Goal: Communication & Community: Ask a question

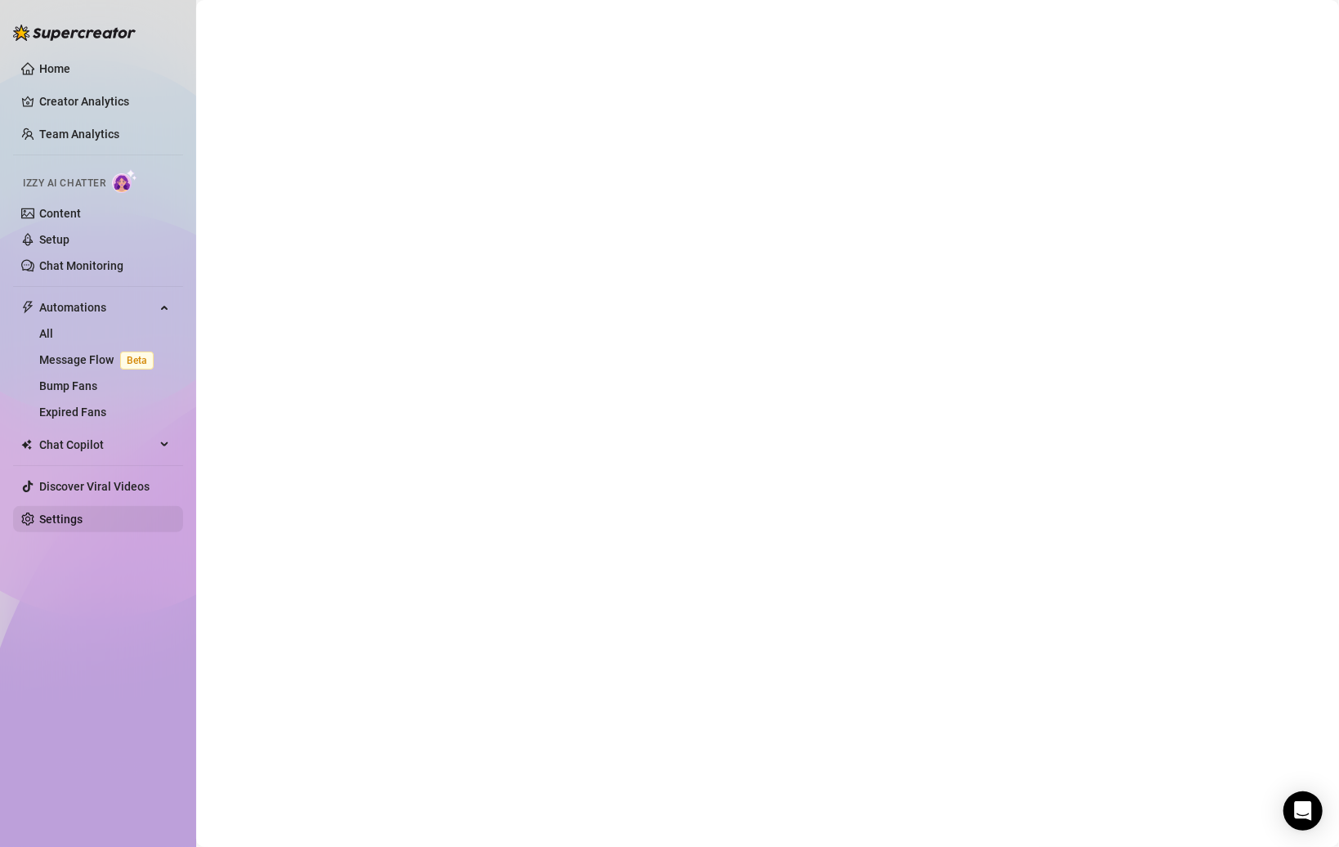
click at [70, 526] on link "Settings" at bounding box center [60, 518] width 43 height 13
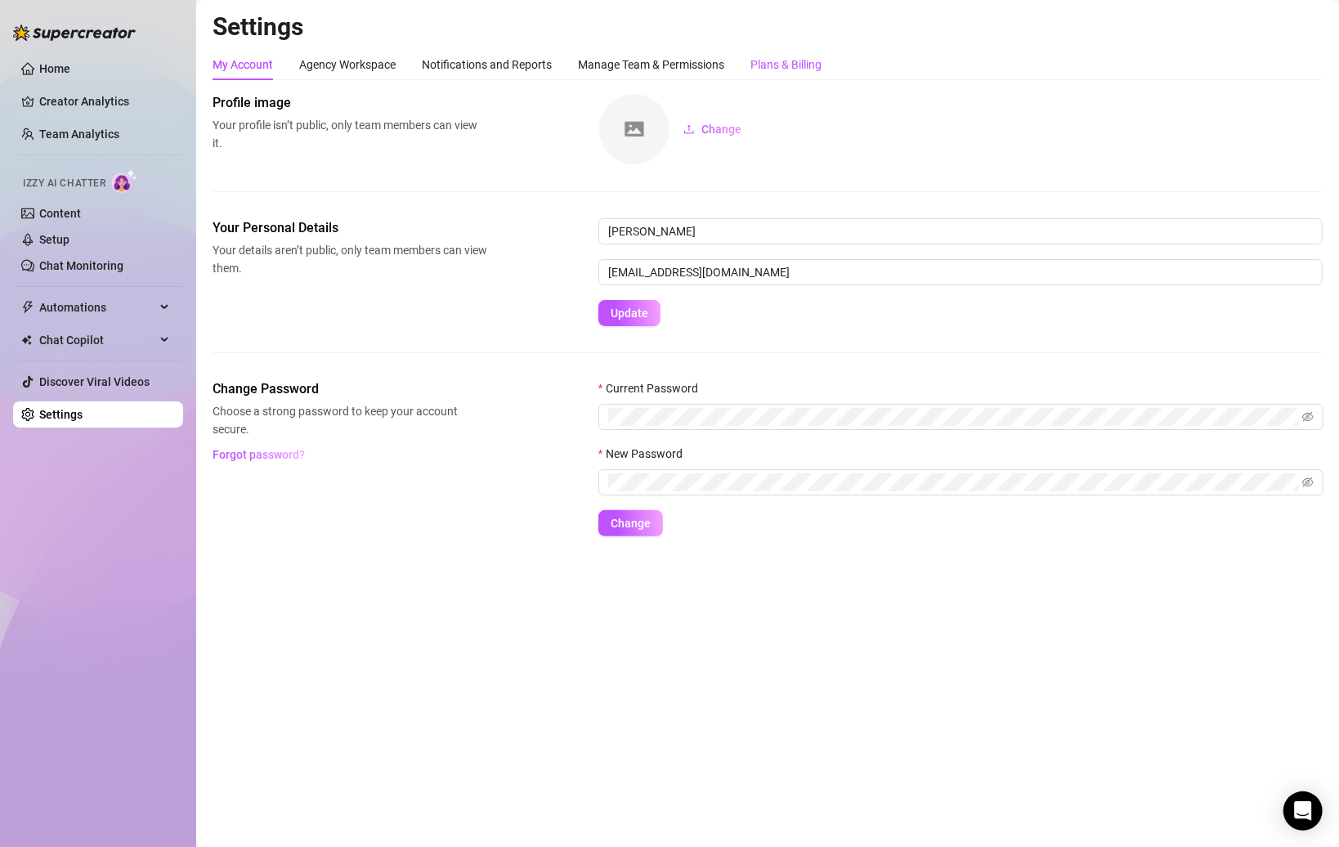
click at [772, 65] on div "Plans & Billing" at bounding box center [785, 65] width 71 height 18
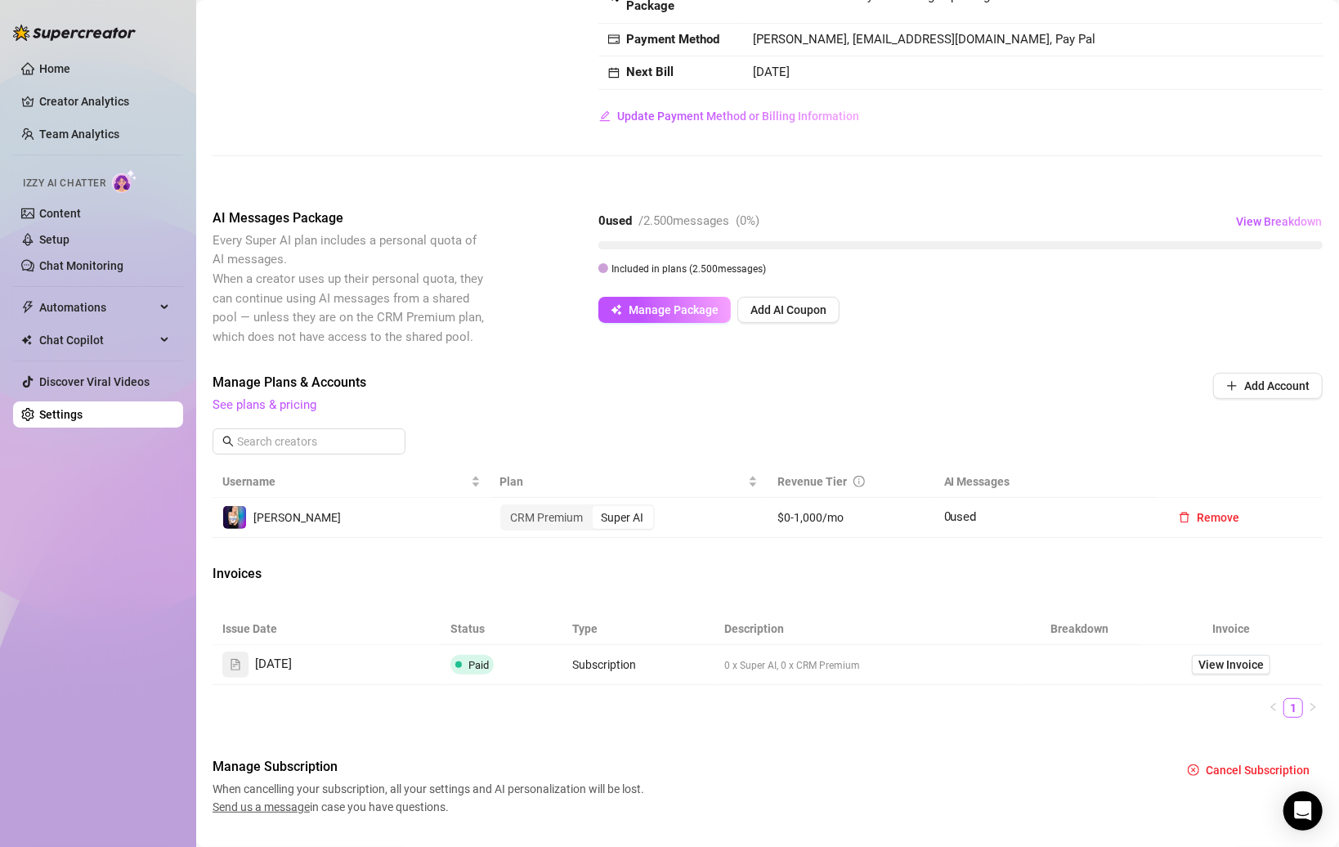
scroll to position [191, 0]
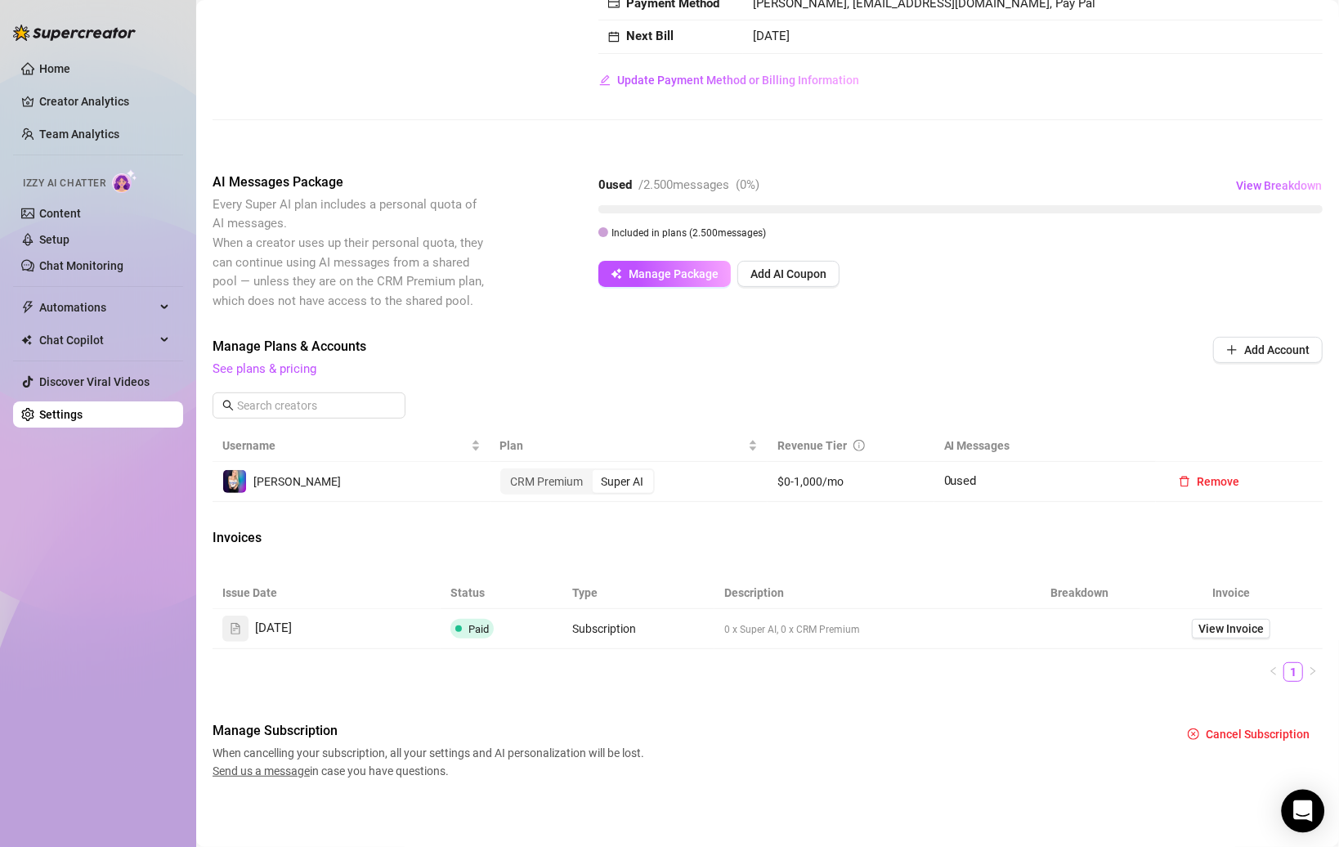
click at [822, 801] on icon "Open Intercom Messenger" at bounding box center [1302, 810] width 21 height 21
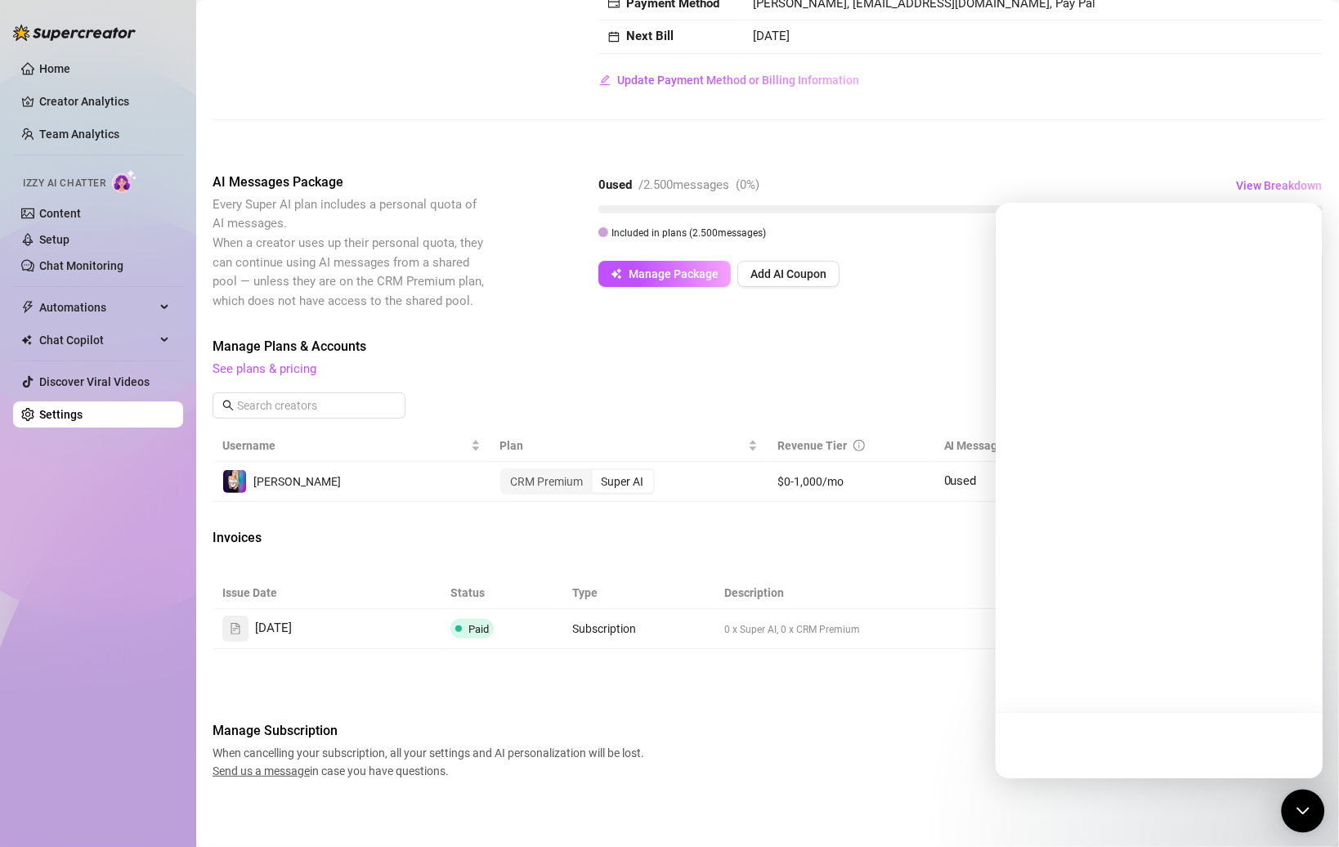
scroll to position [0, 0]
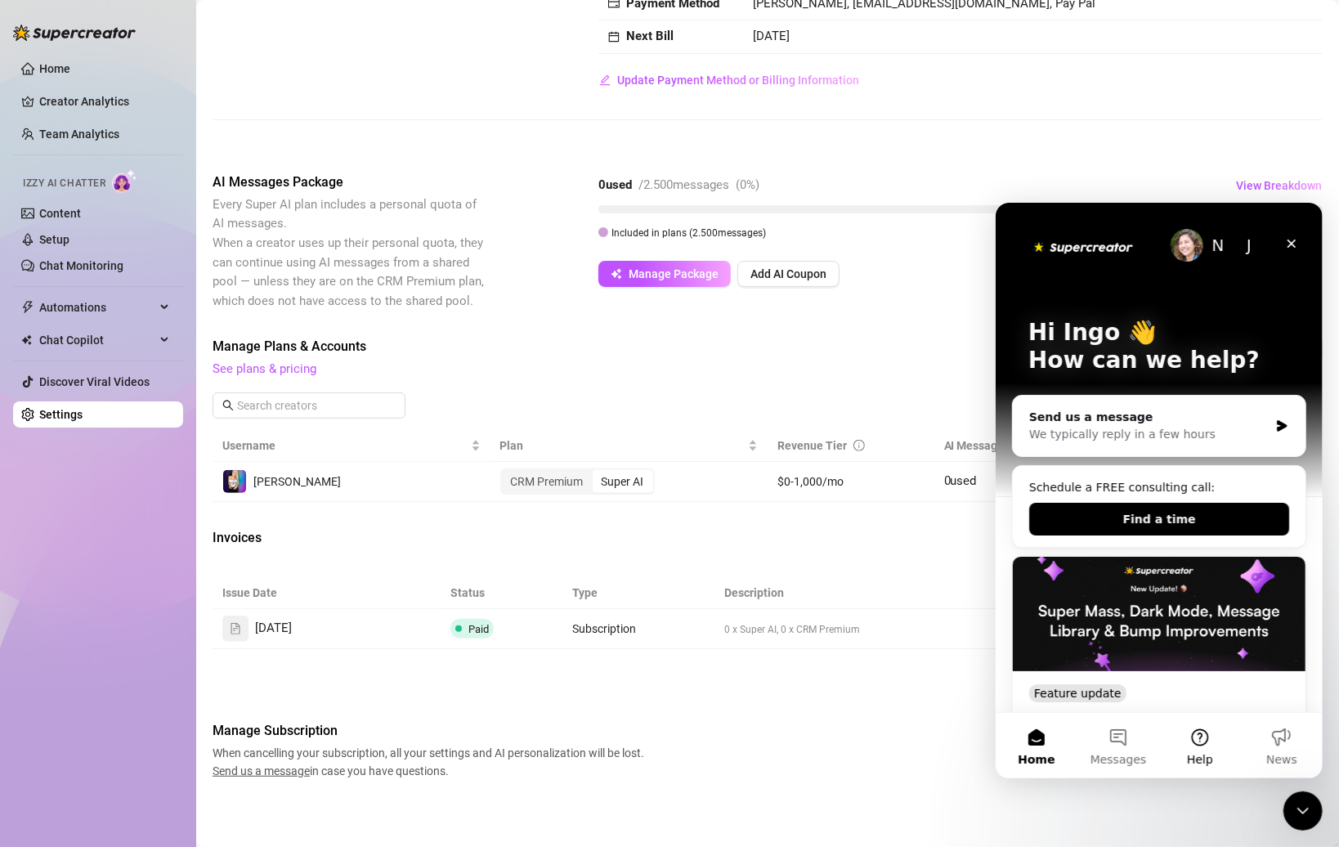
click at [822, 738] on button "Help" at bounding box center [1199, 744] width 82 height 65
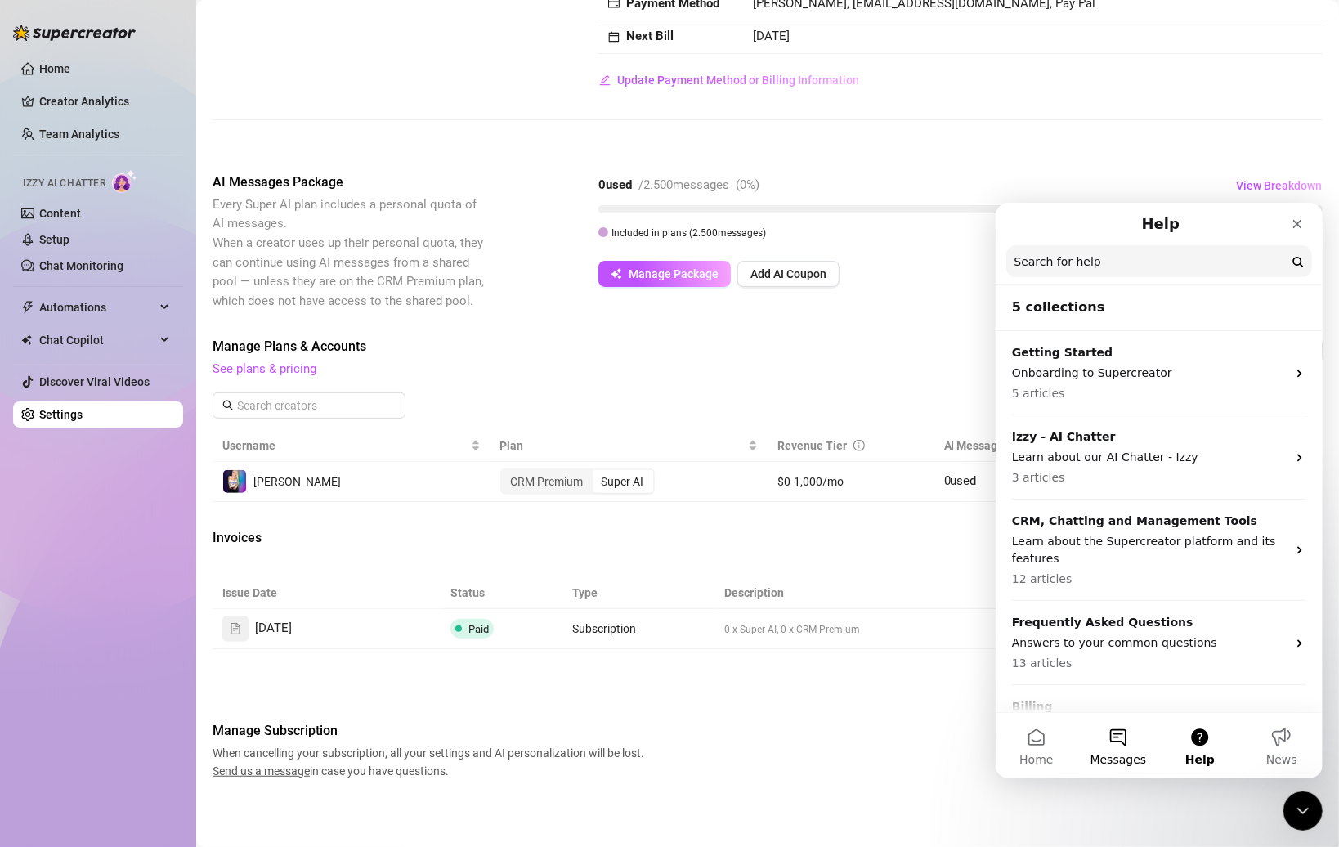
click at [822, 736] on button "Messages" at bounding box center [1117, 744] width 82 height 65
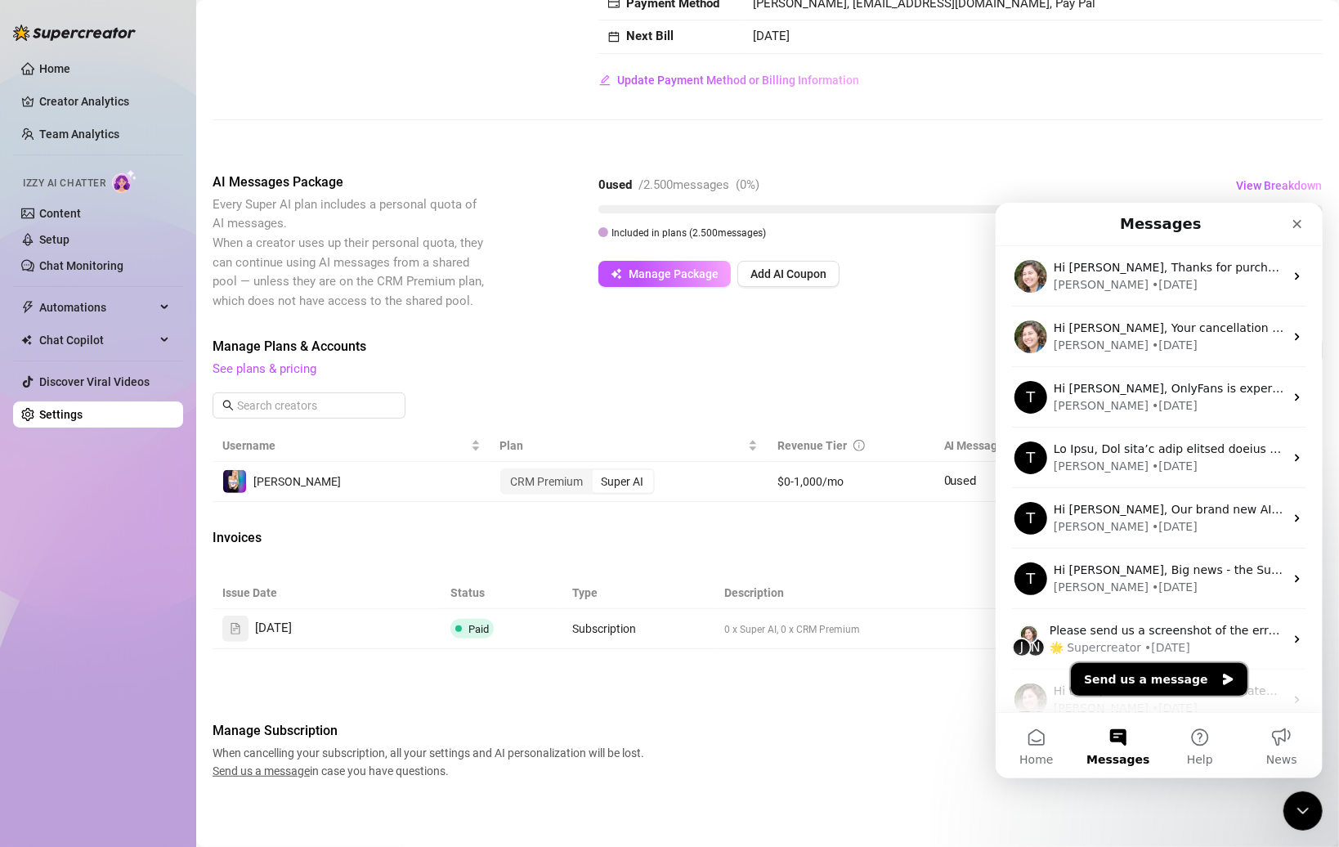
click at [822, 684] on button "Send us a message" at bounding box center [1158, 678] width 177 height 33
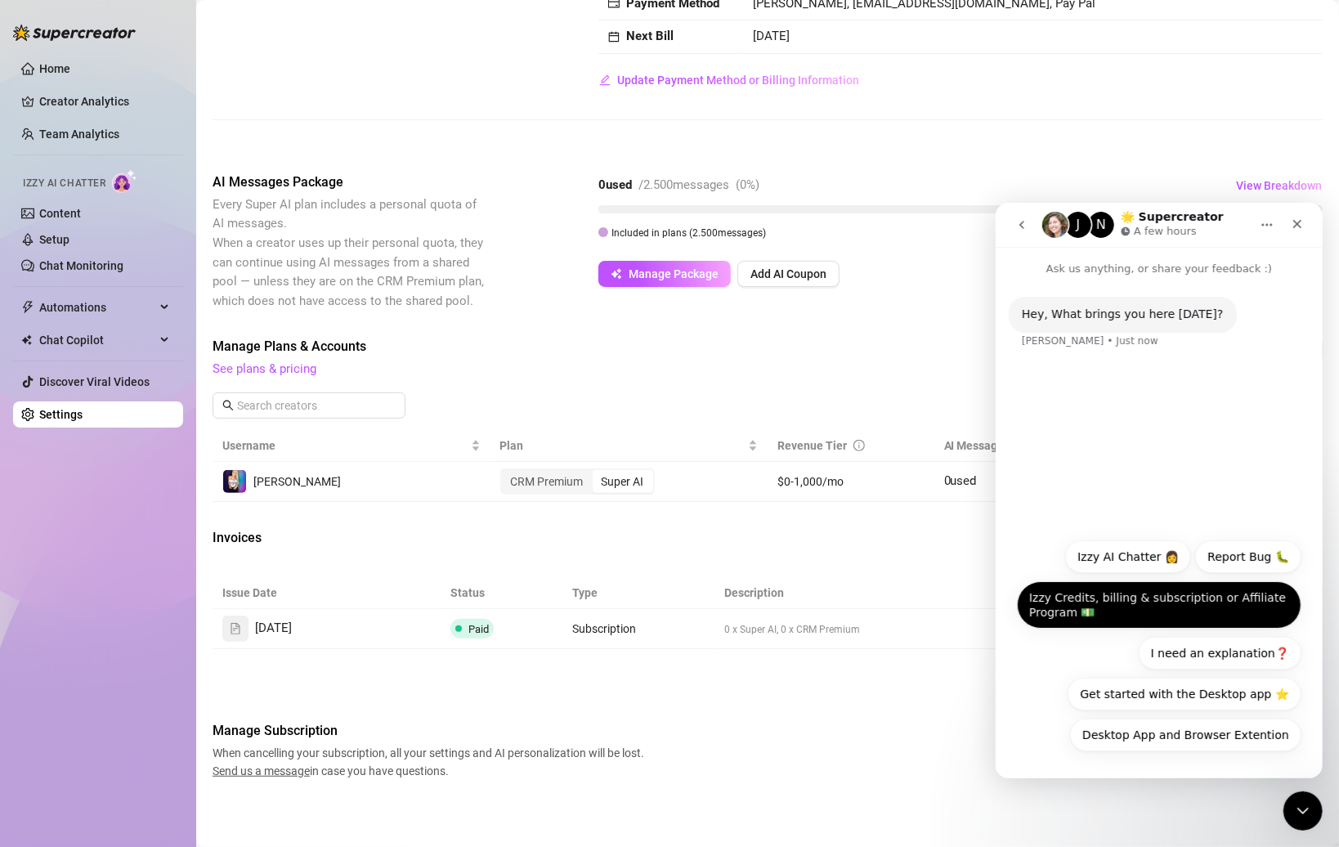
click at [822, 620] on button "Izzy Credits, billing & subscription or Affiliate Program 💵" at bounding box center [1158, 603] width 284 height 47
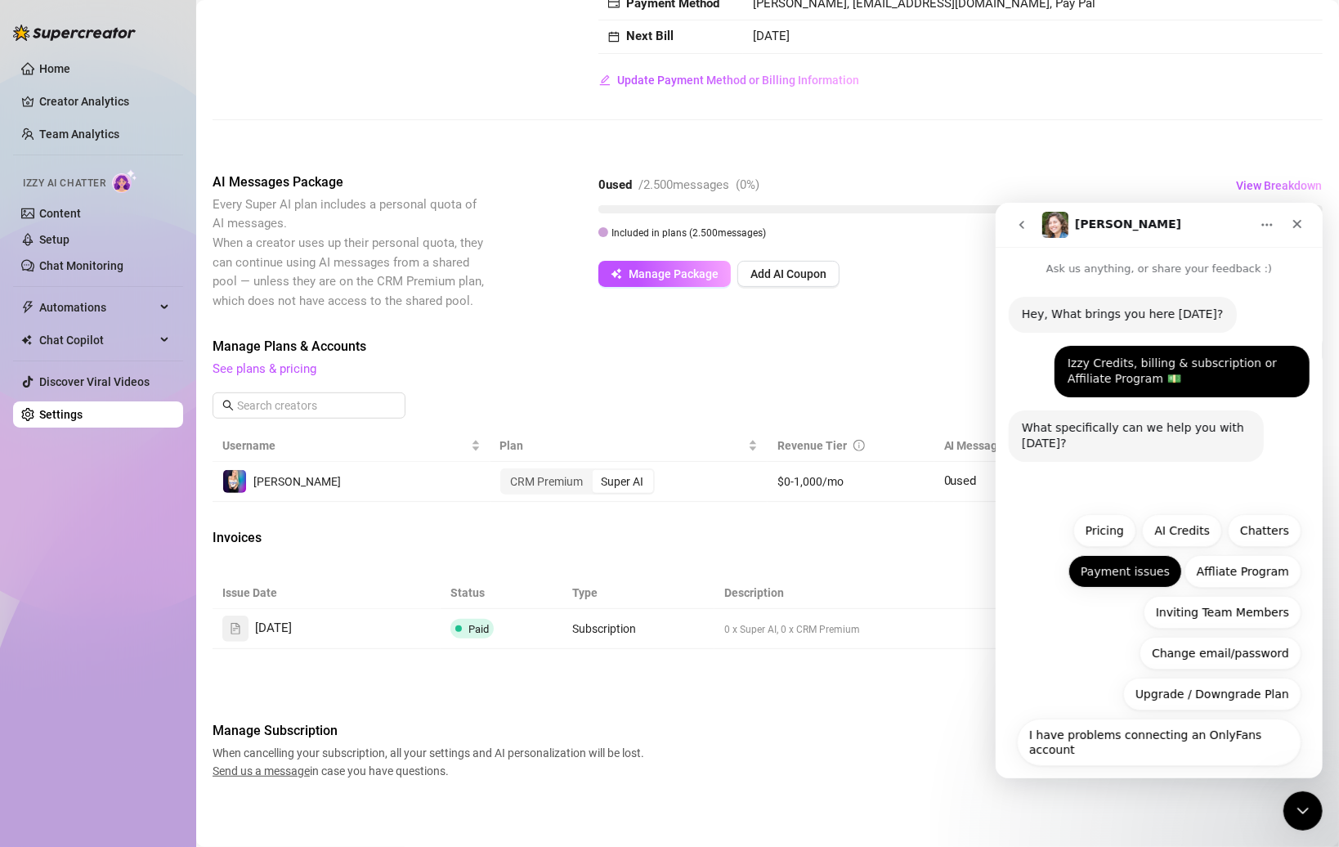
click at [822, 565] on button "Payment issues" at bounding box center [1124, 570] width 114 height 33
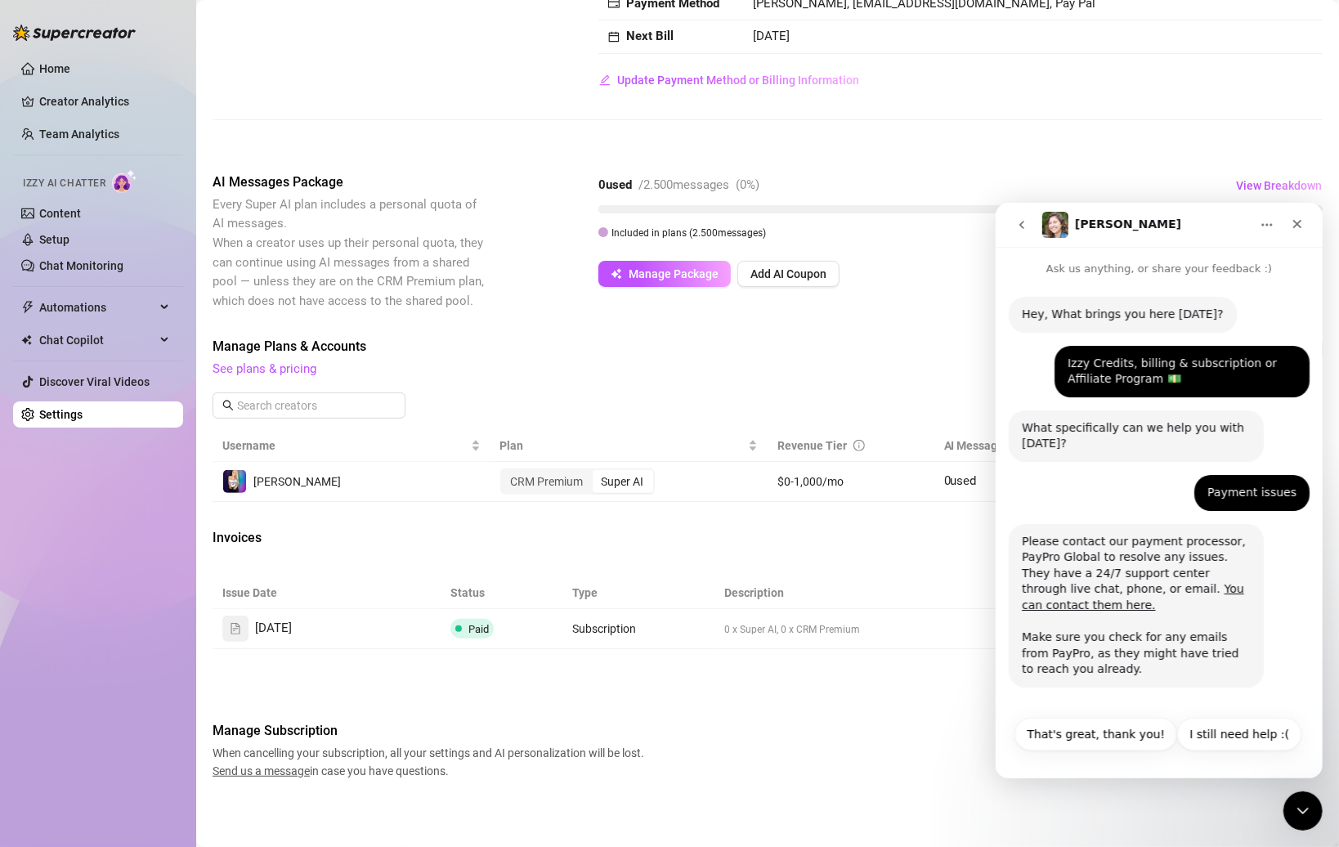
click at [822, 595] on div "Please contact our payment processor, PayPro Global to resolve any issues. They…" at bounding box center [1135, 605] width 229 height 144
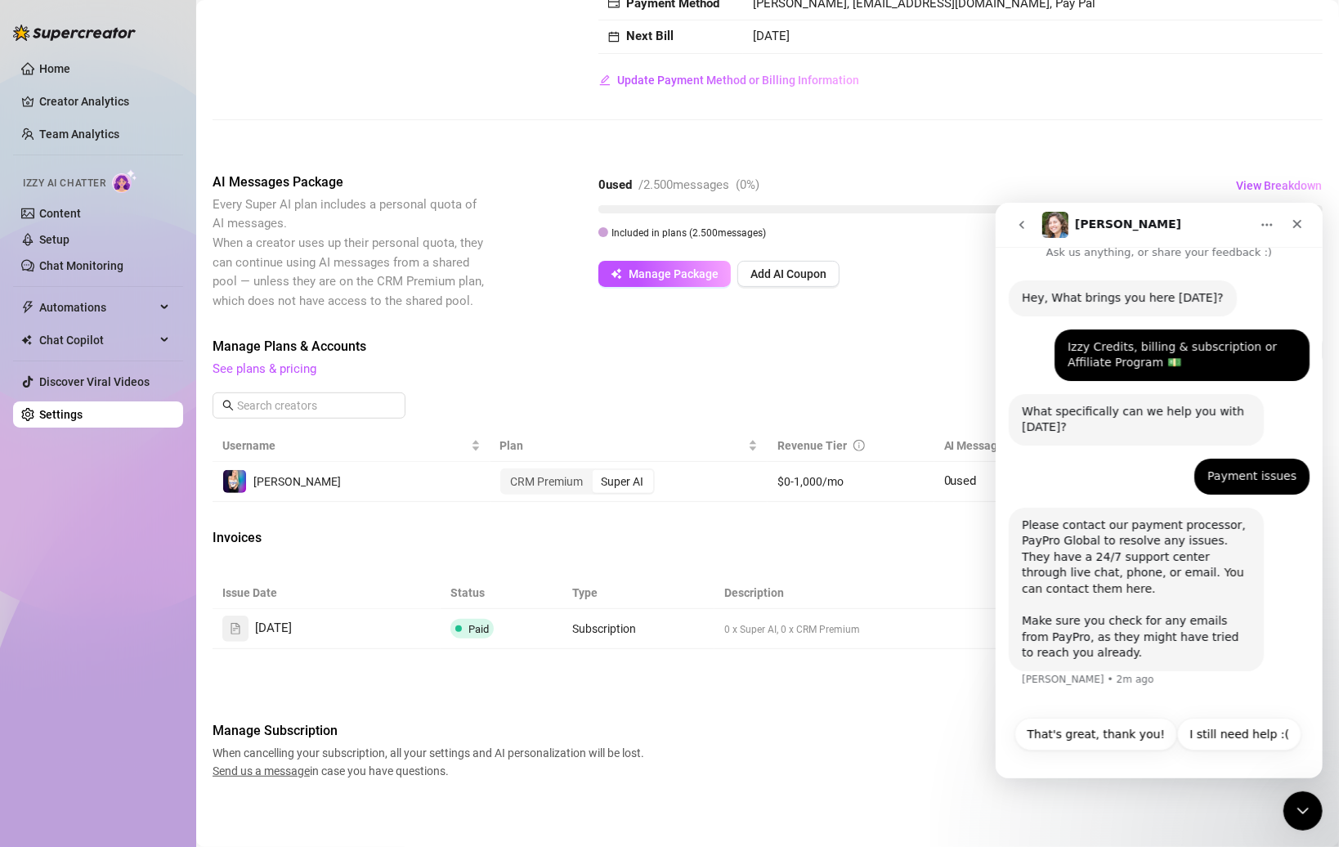
click at [822, 591] on div "Please contact our payment processor, PayPro Global to resolve any issues. They…" at bounding box center [1135, 589] width 229 height 144
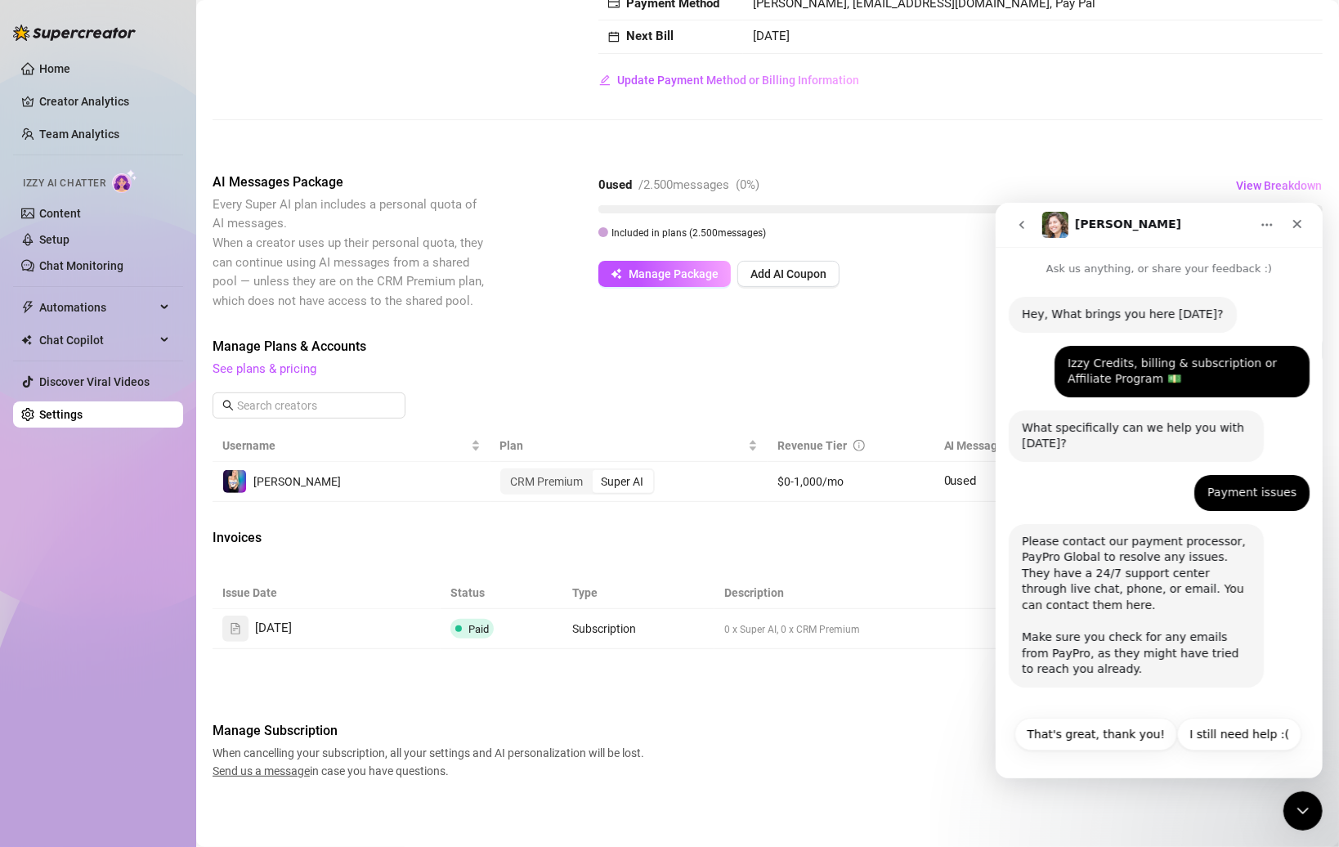
click at [822, 583] on link "You can contact them here." at bounding box center [1132, 595] width 222 height 29
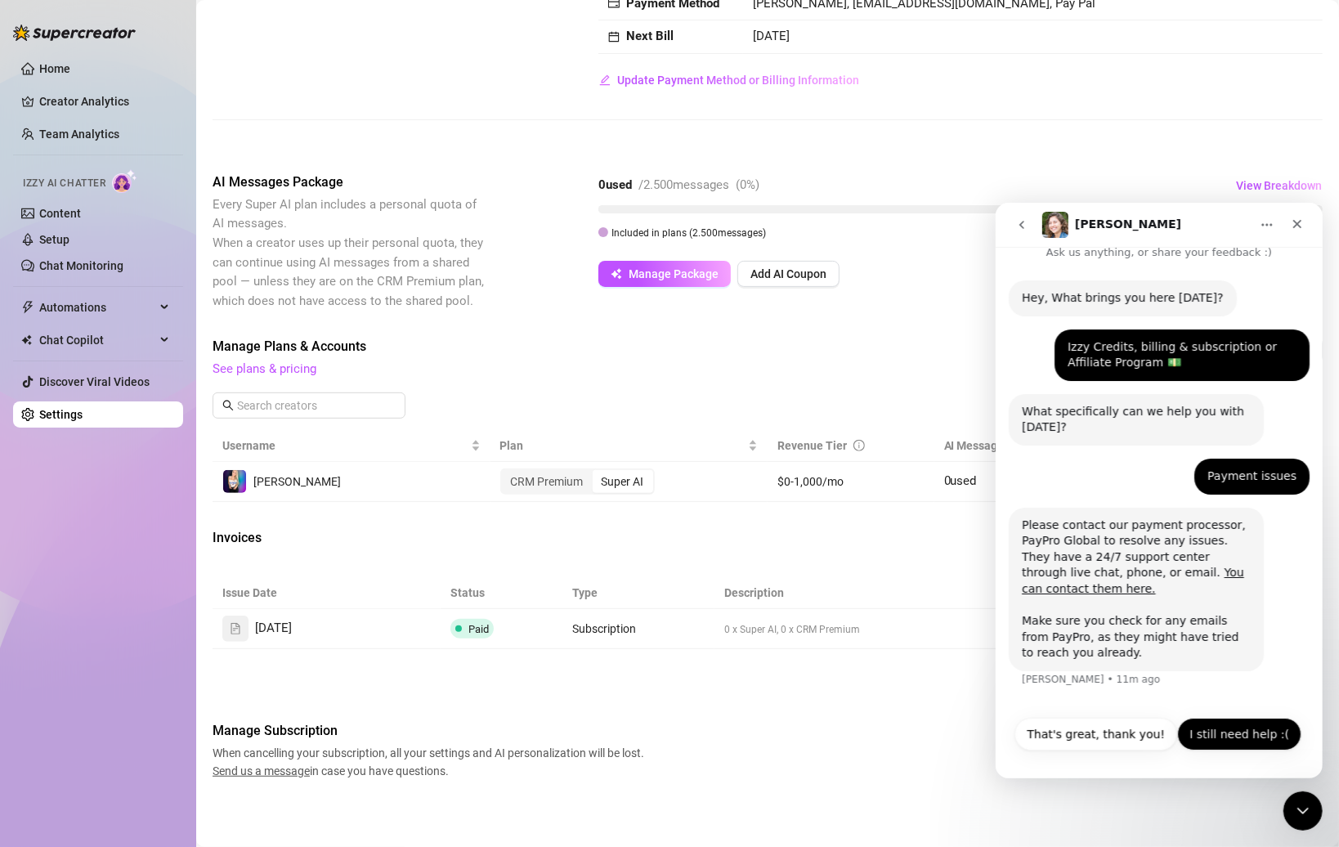
click at [822, 732] on button "I still need help :(" at bounding box center [1238, 733] width 124 height 33
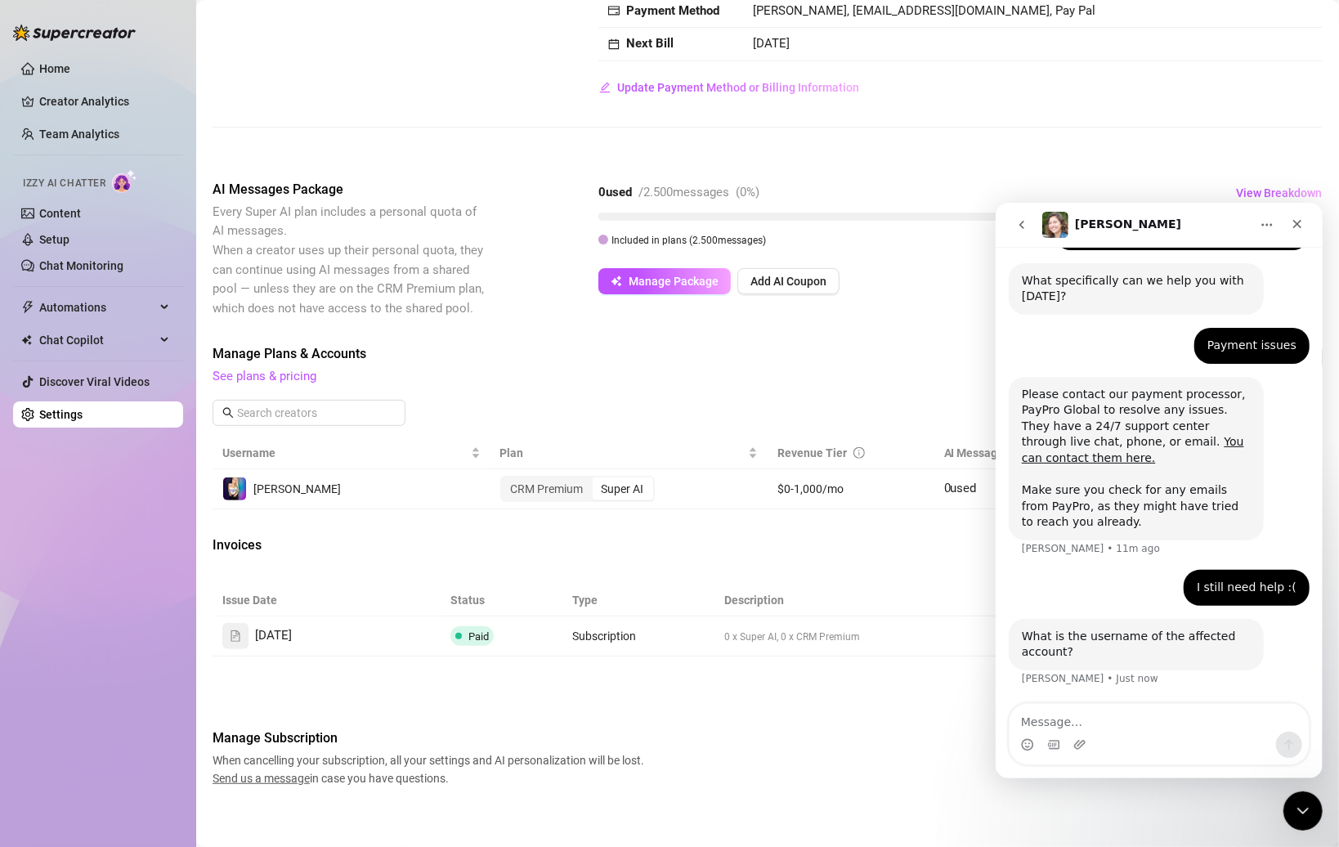
scroll to position [191, 0]
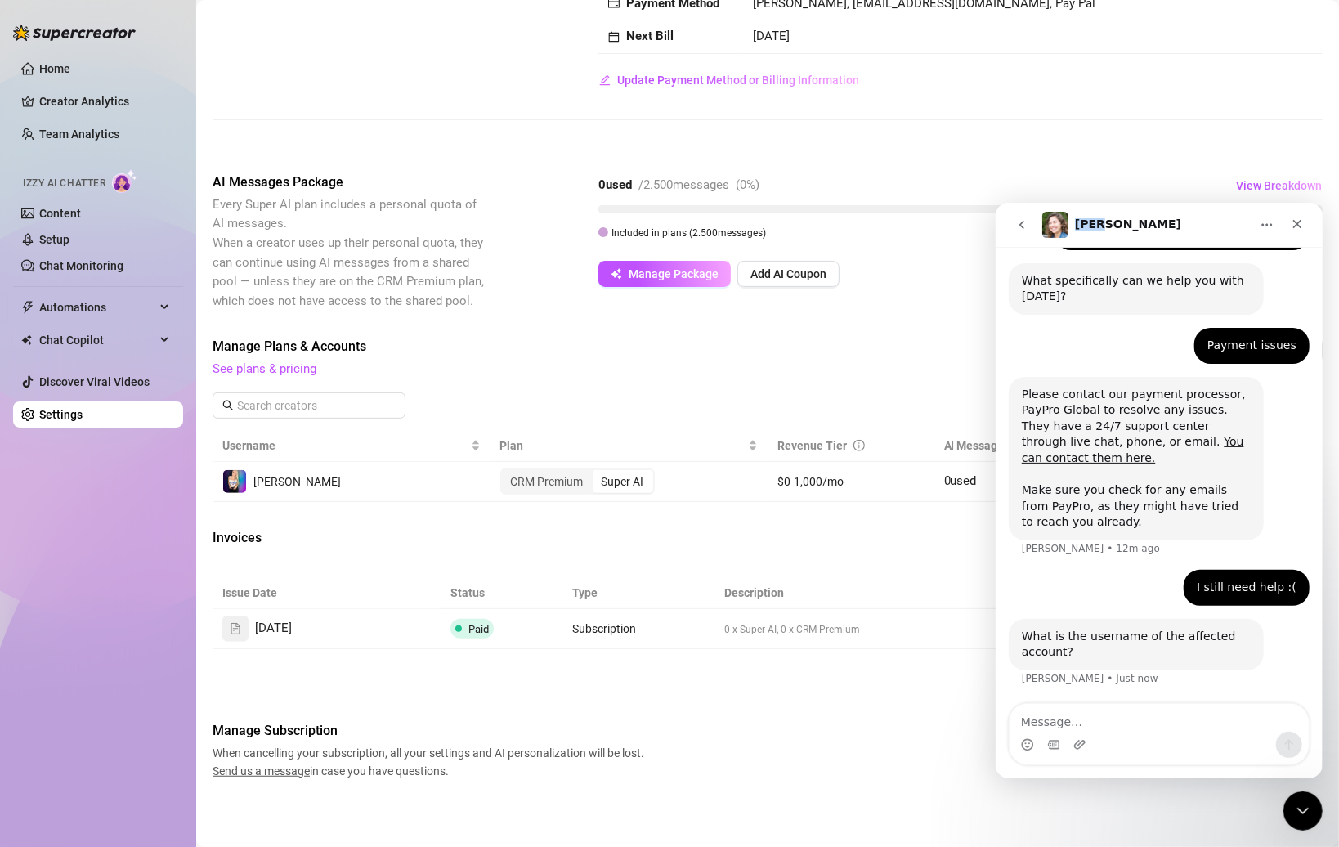
drag, startPoint x: 1161, startPoint y: 220, endPoint x: 1157, endPoint y: 210, distance: 10.6
click html "[PERSON_NAME] Ask us anything, or share your feedback :) Hey, What brings you h…"
click at [822, 223] on div "Close" at bounding box center [1296, 222] width 29 height 29
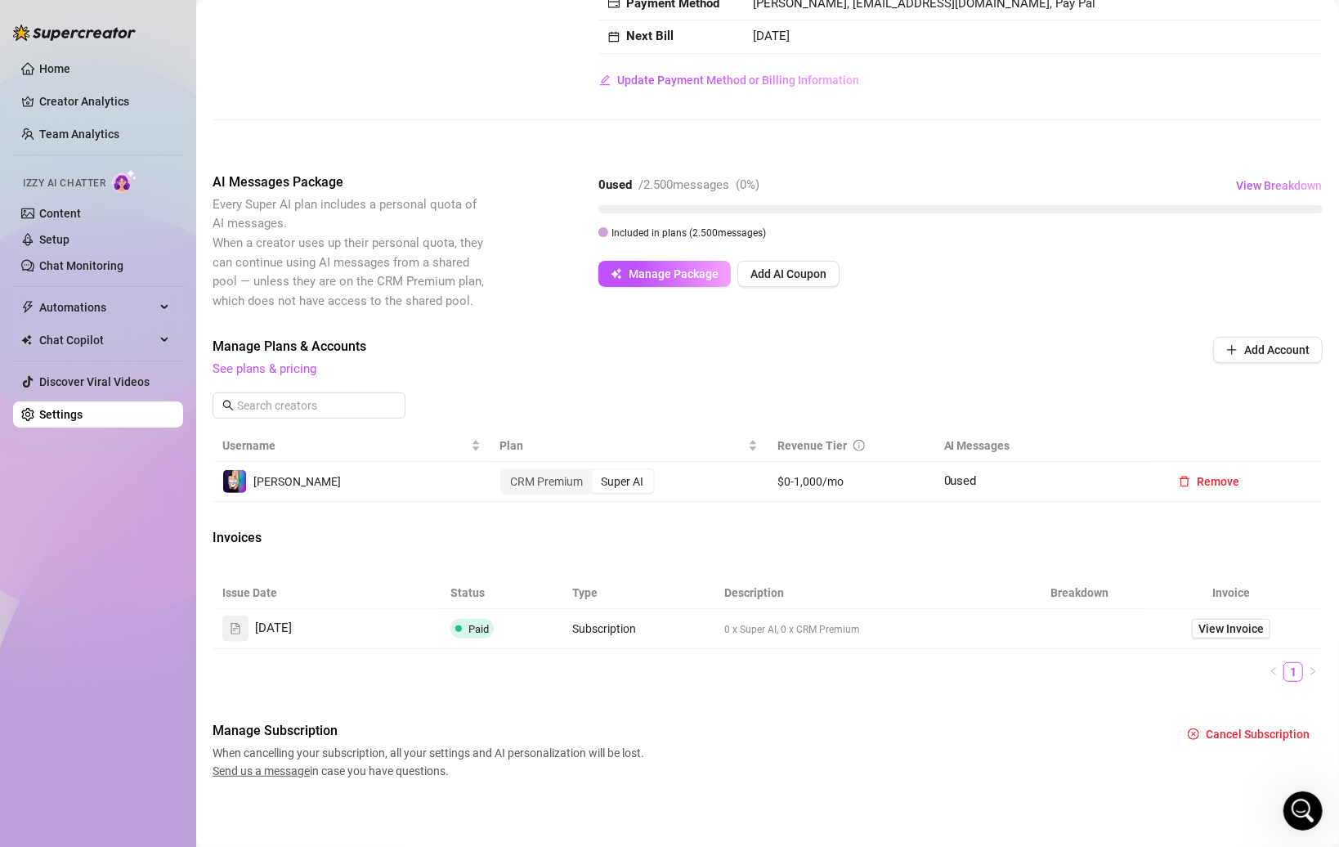
scroll to position [131, 0]
click at [822, 813] on icon "Open Intercom Messenger" at bounding box center [1300, 808] width 27 height 27
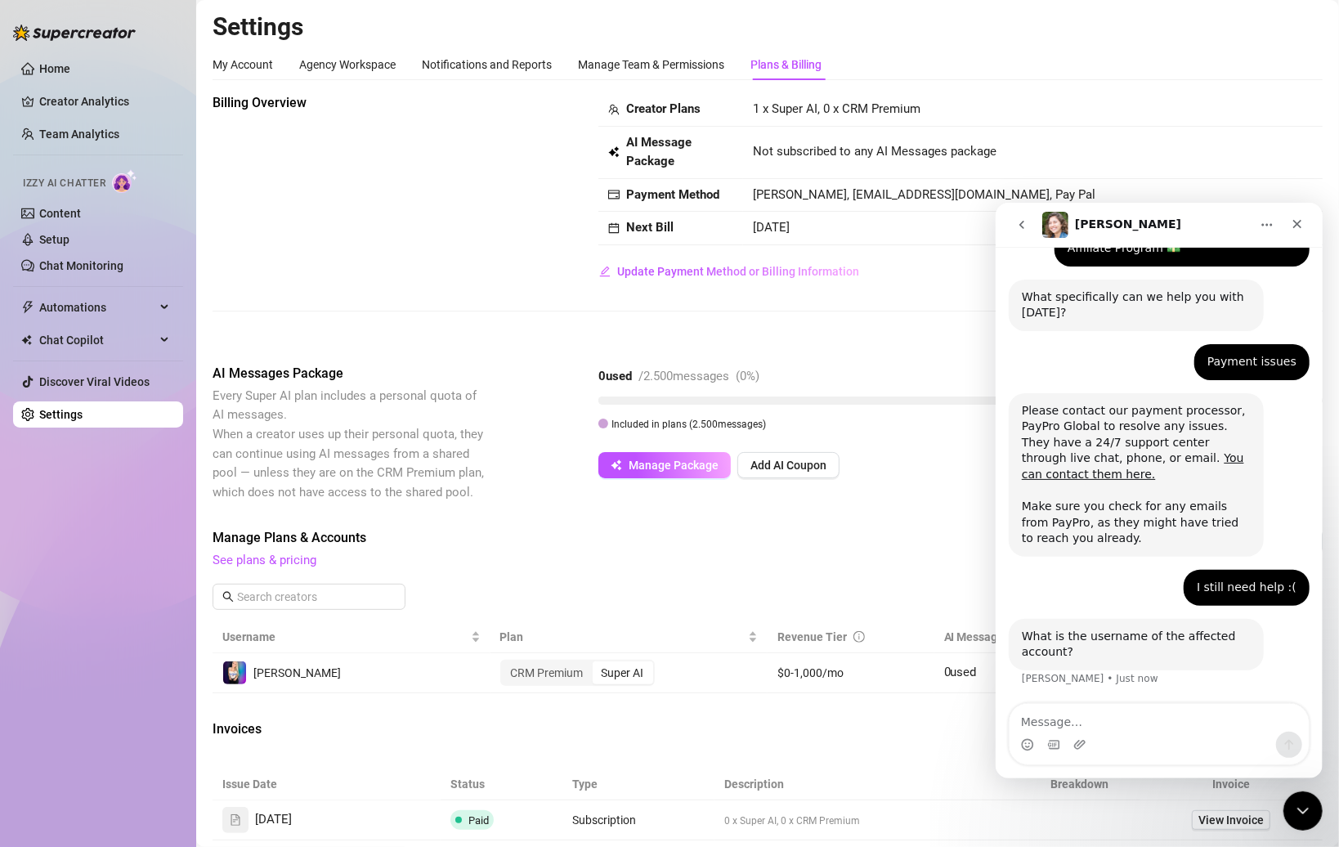
scroll to position [114, 0]
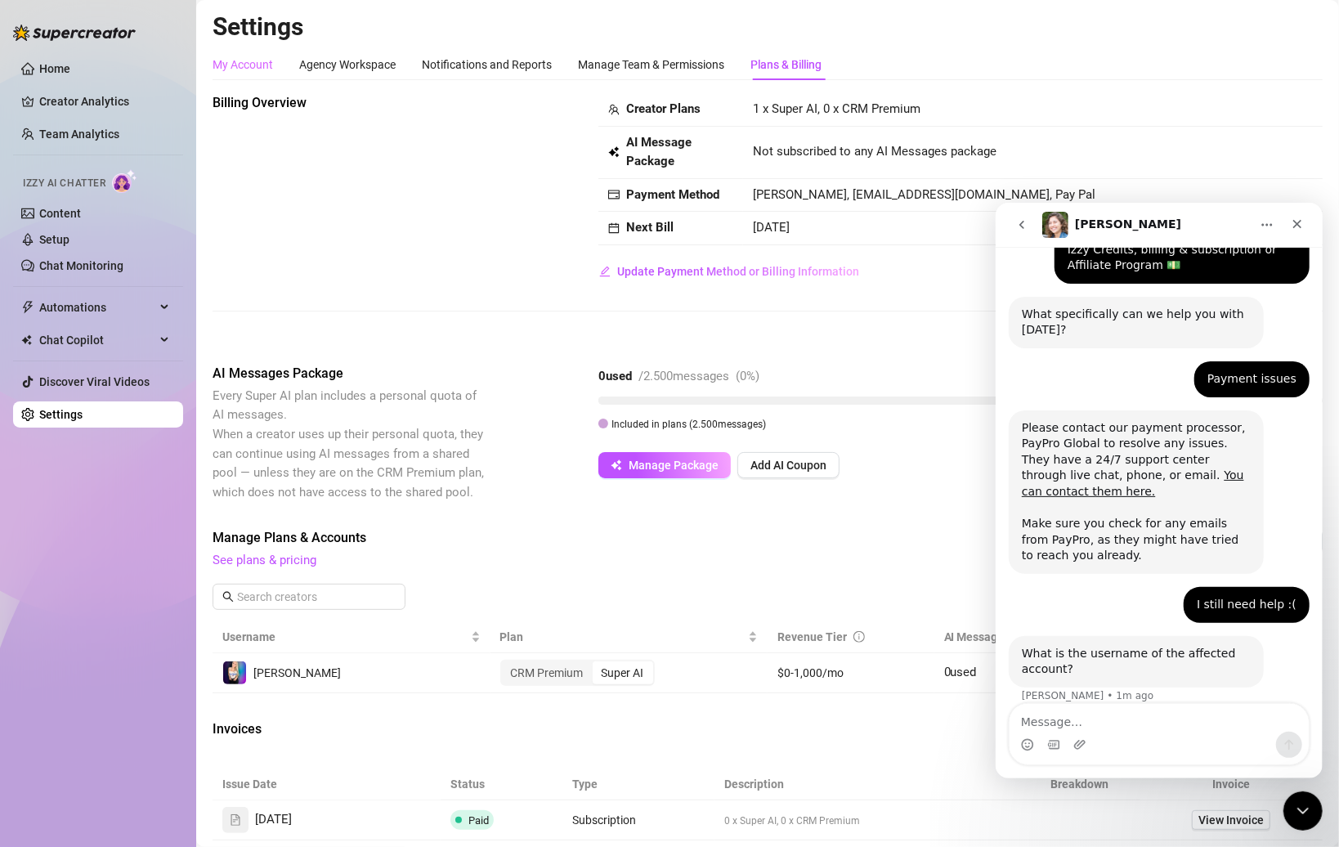
click at [267, 74] on div "My Account" at bounding box center [243, 64] width 60 height 31
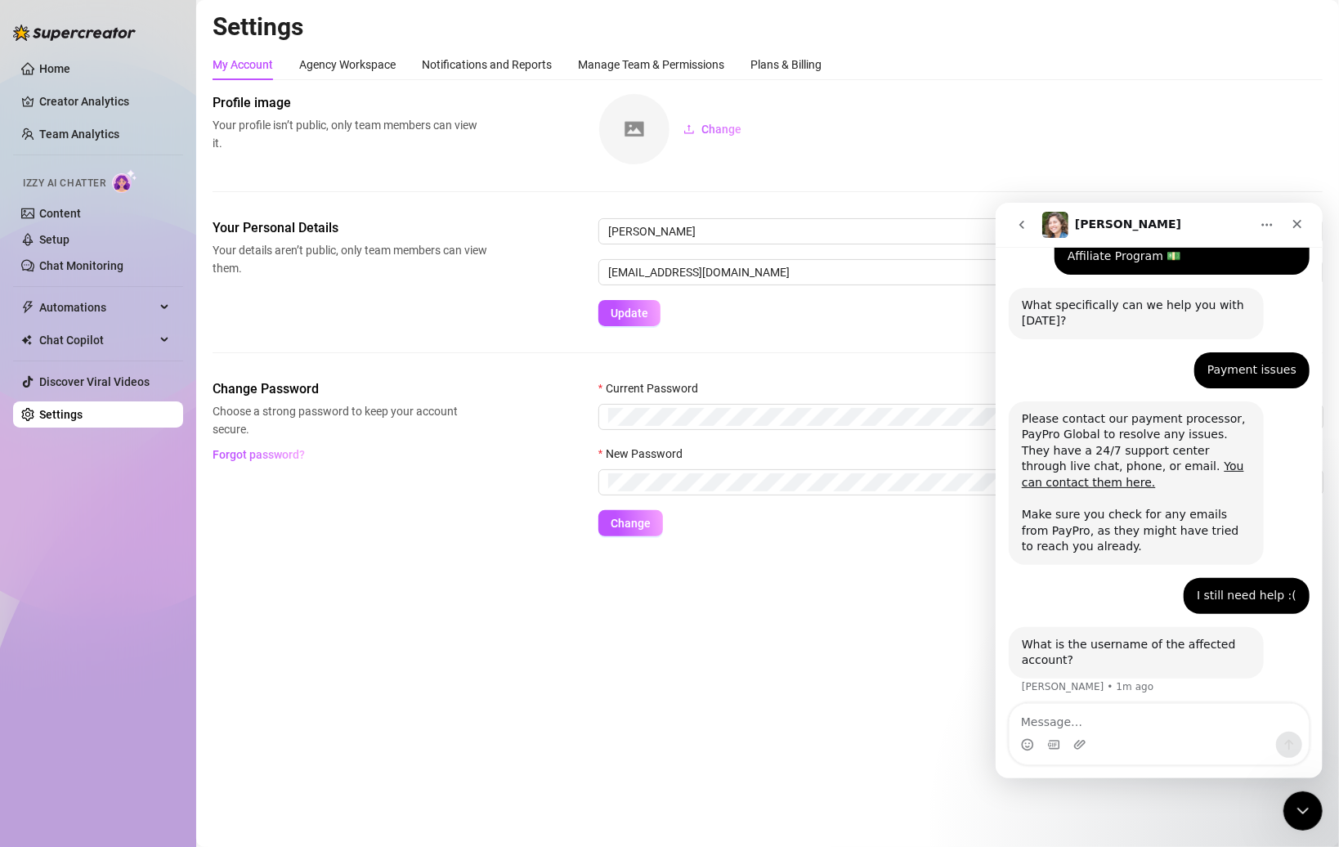
scroll to position [131, 0]
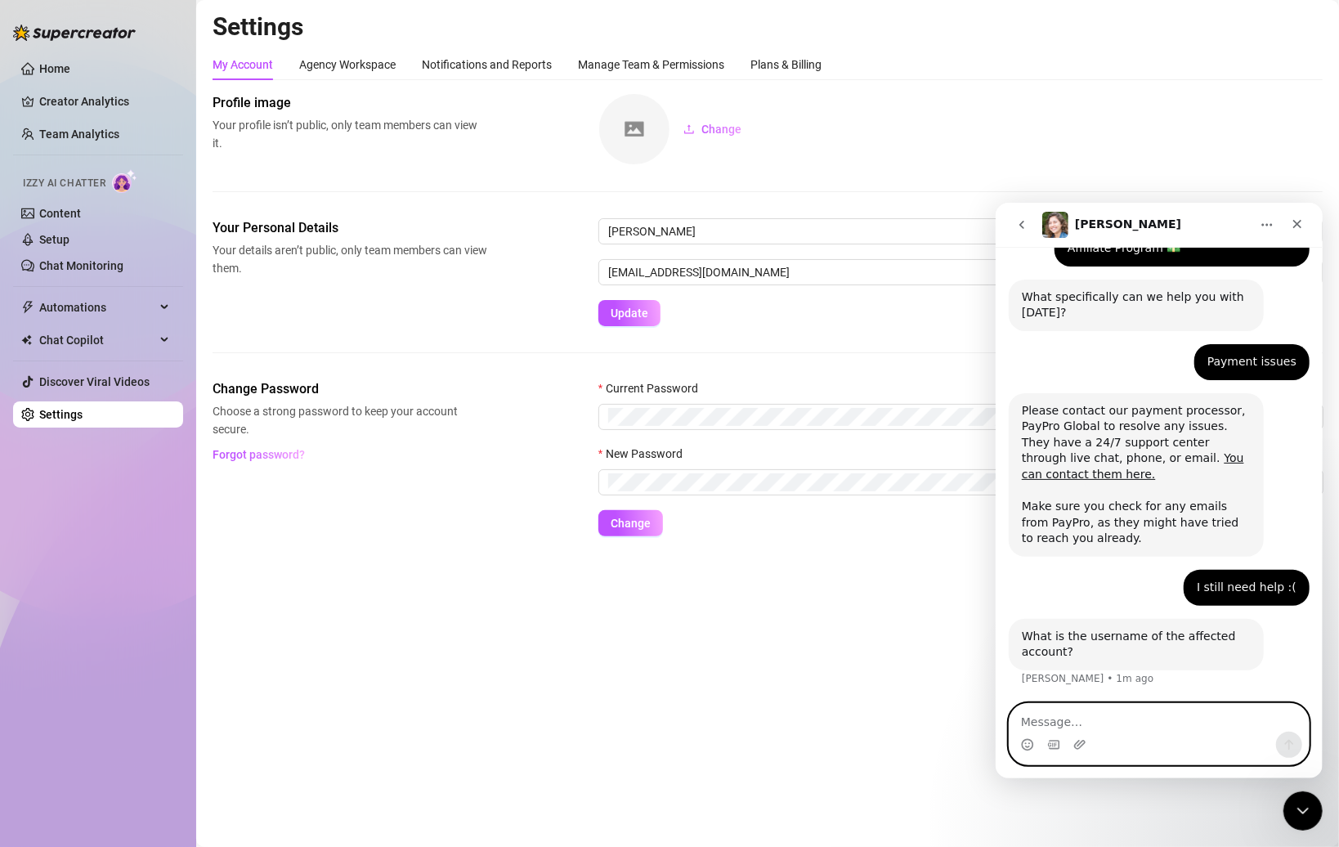
click at [822, 712] on textarea "Message…" at bounding box center [1158, 717] width 299 height 28
type textarea "[PERSON_NAME]"
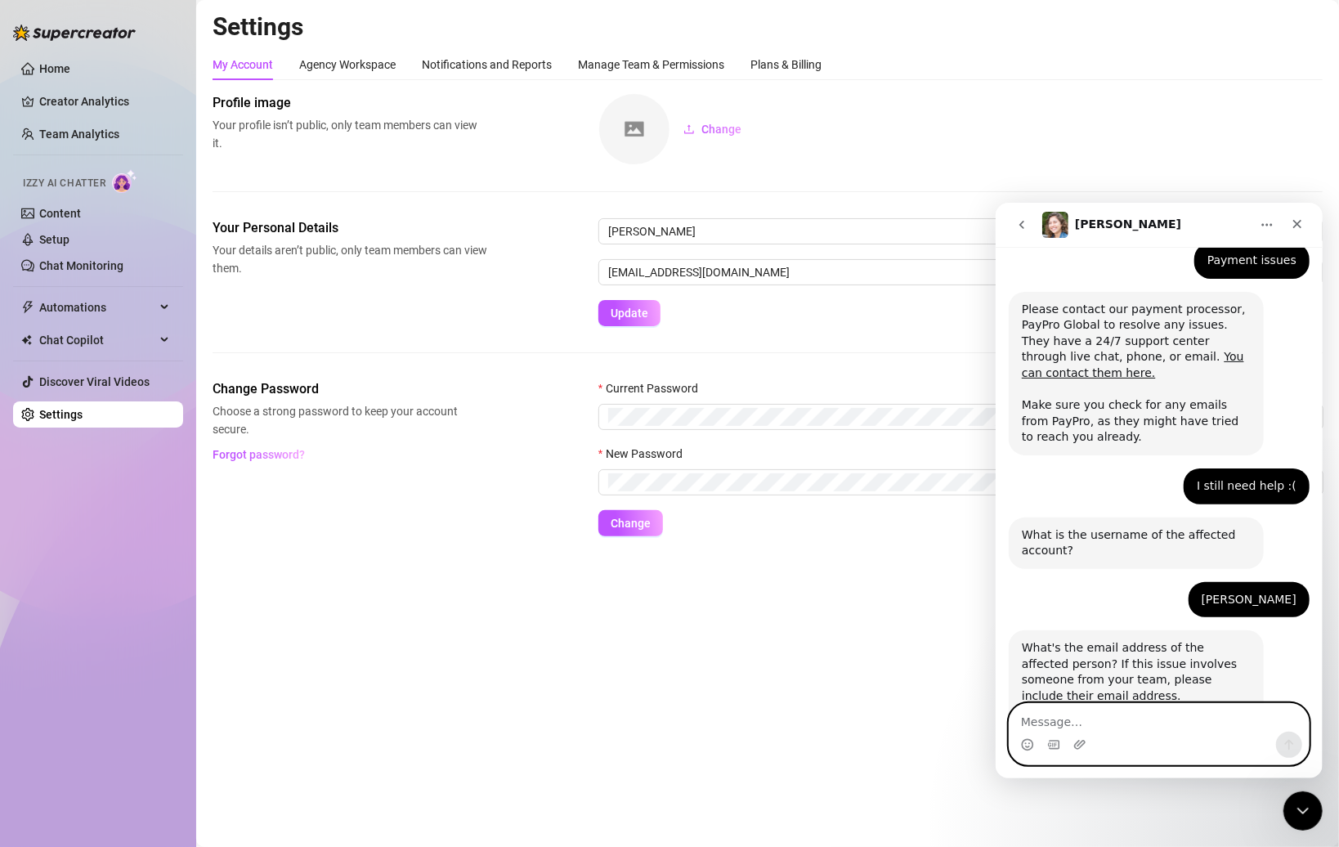
scroll to position [316, 0]
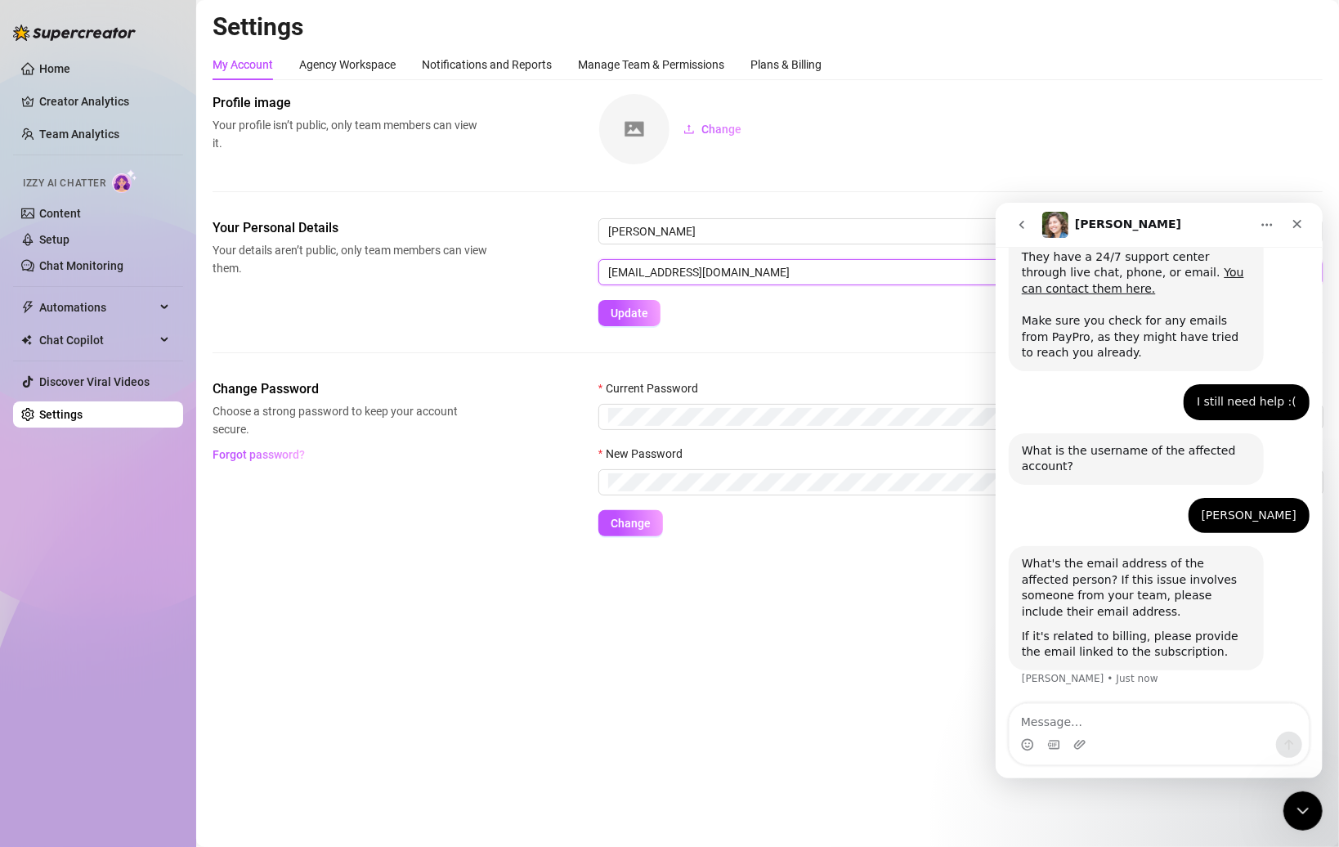
drag, startPoint x: 760, startPoint y: 271, endPoint x: 601, endPoint y: 270, distance: 159.4
click at [601, 270] on input "[EMAIL_ADDRESS][DOMAIN_NAME]" at bounding box center [960, 272] width 724 height 26
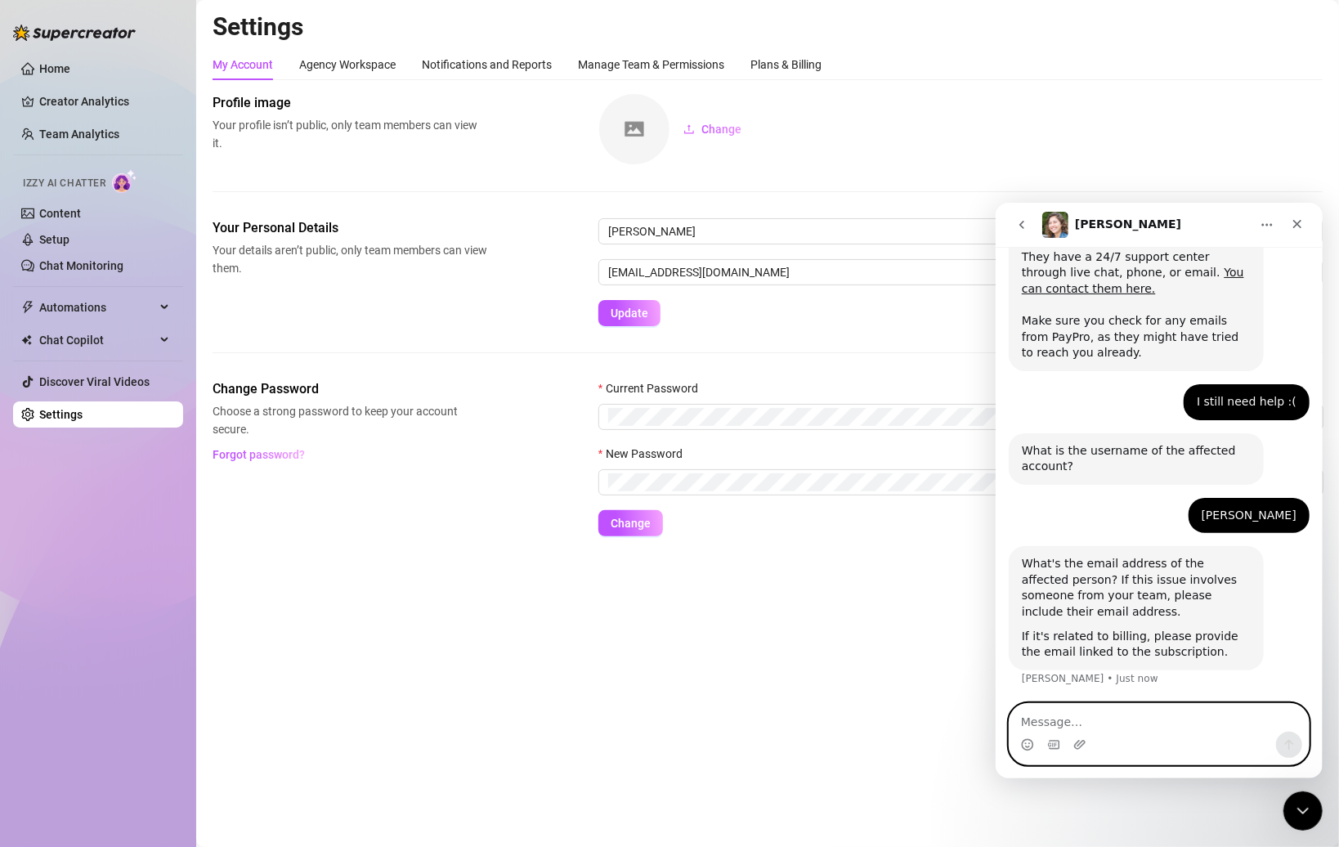
click at [822, 728] on textarea "Message…" at bounding box center [1158, 717] width 299 height 28
paste textarea "[EMAIL_ADDRESS][DOMAIN_NAME]"
type textarea "[EMAIL_ADDRESS][DOMAIN_NAME]"
click at [822, 751] on button "Send a message…" at bounding box center [1288, 744] width 26 height 26
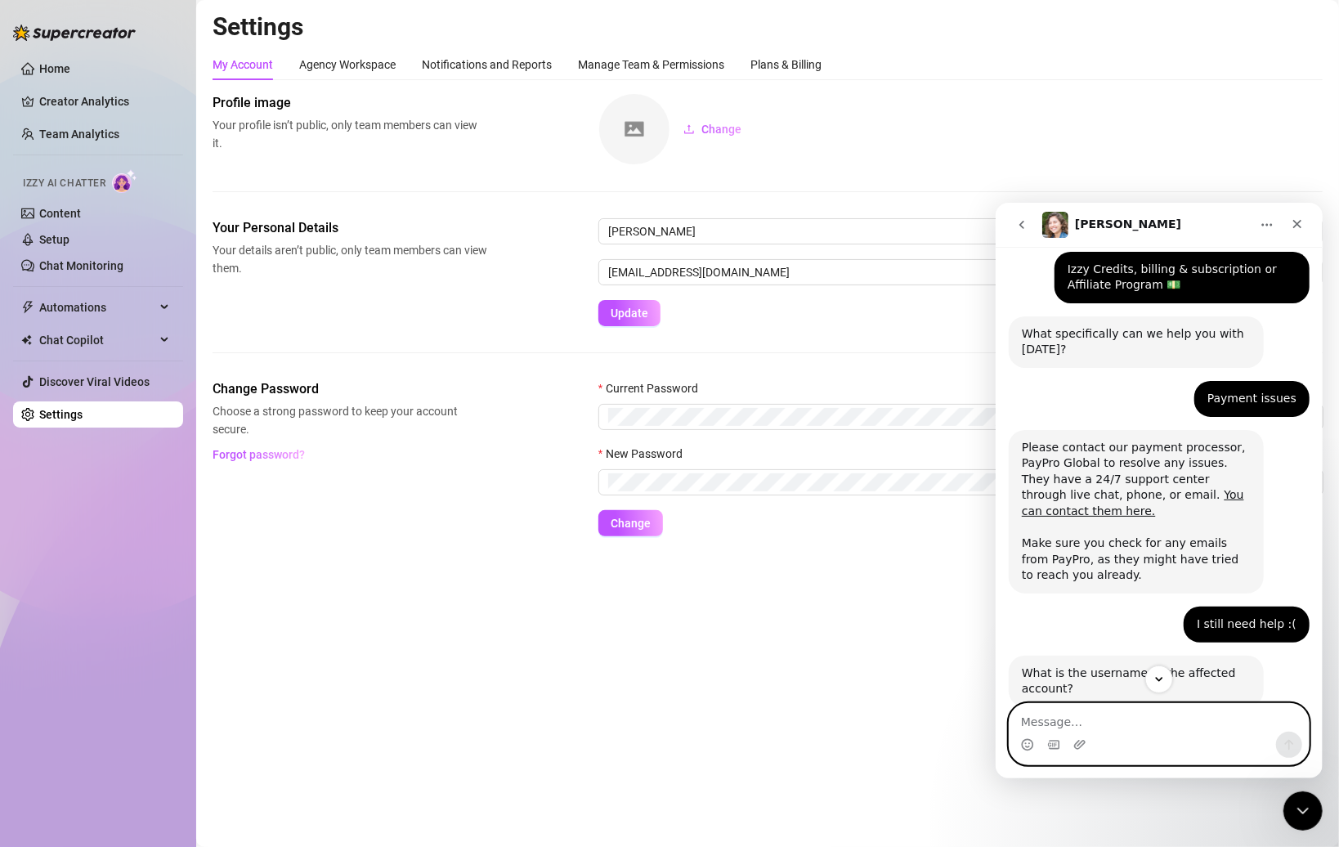
scroll to position [16, 0]
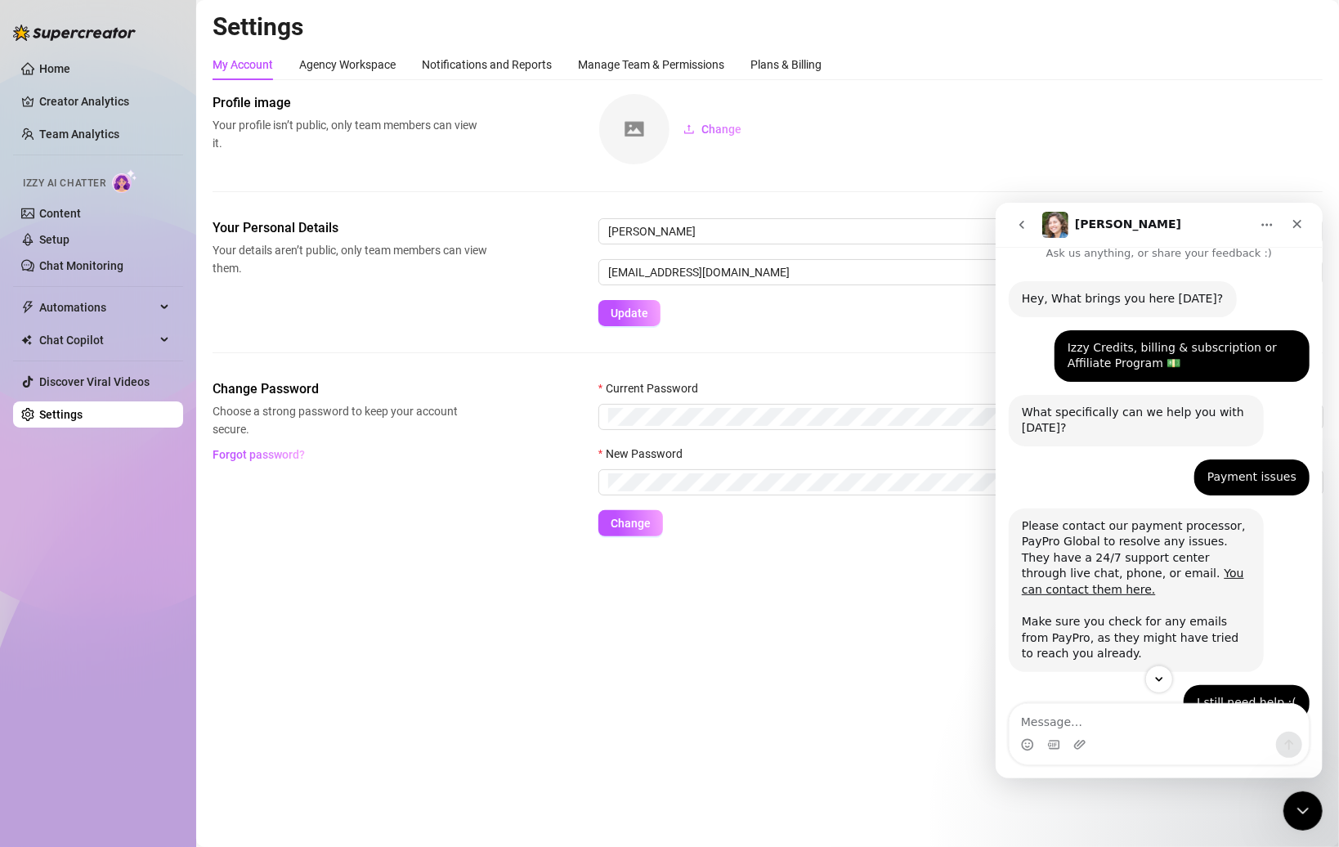
click at [822, 226] on icon "go back" at bounding box center [1020, 223] width 13 height 13
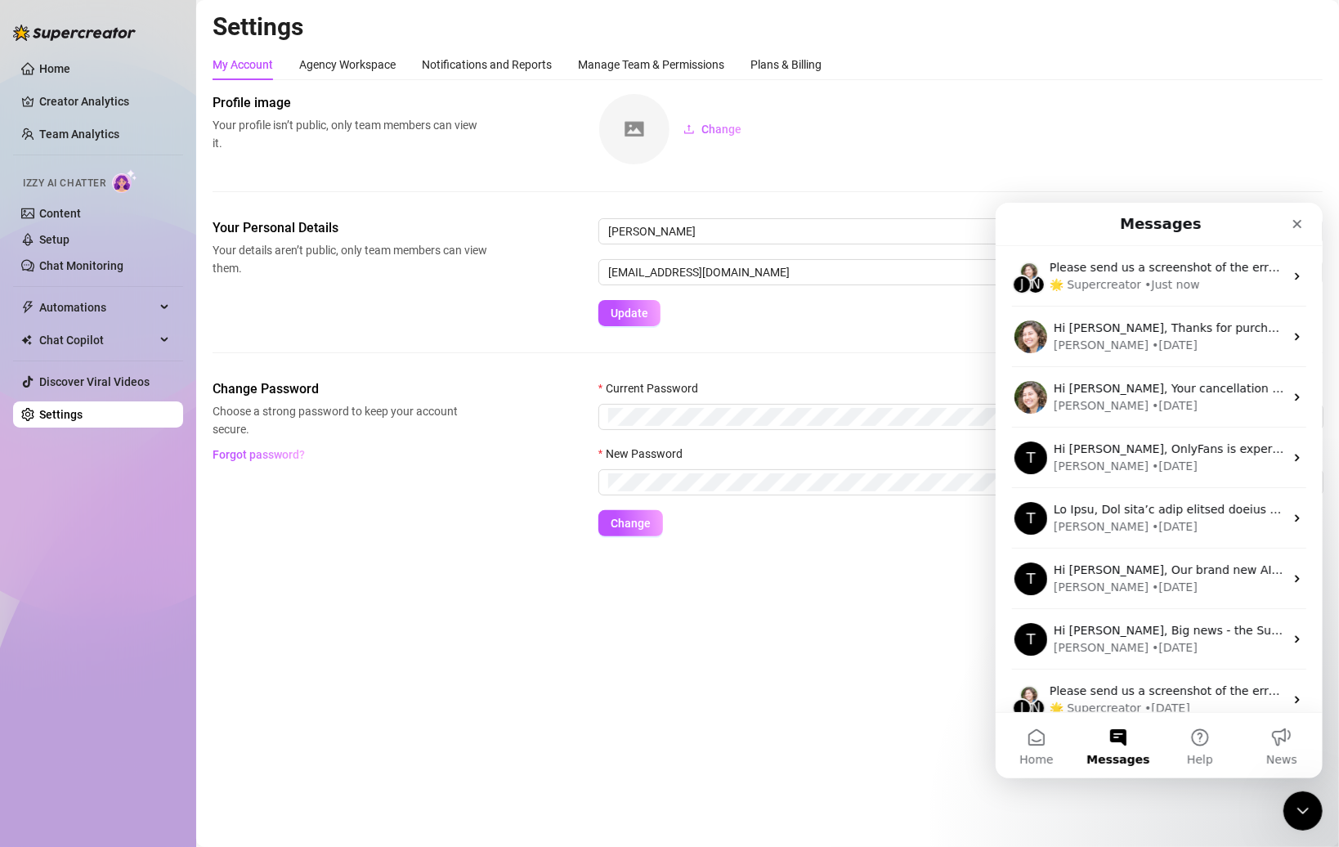
scroll to position [0, 0]
click at [822, 744] on button "Messages" at bounding box center [1117, 744] width 82 height 65
click at [822, 744] on button "Home" at bounding box center [1036, 744] width 82 height 65
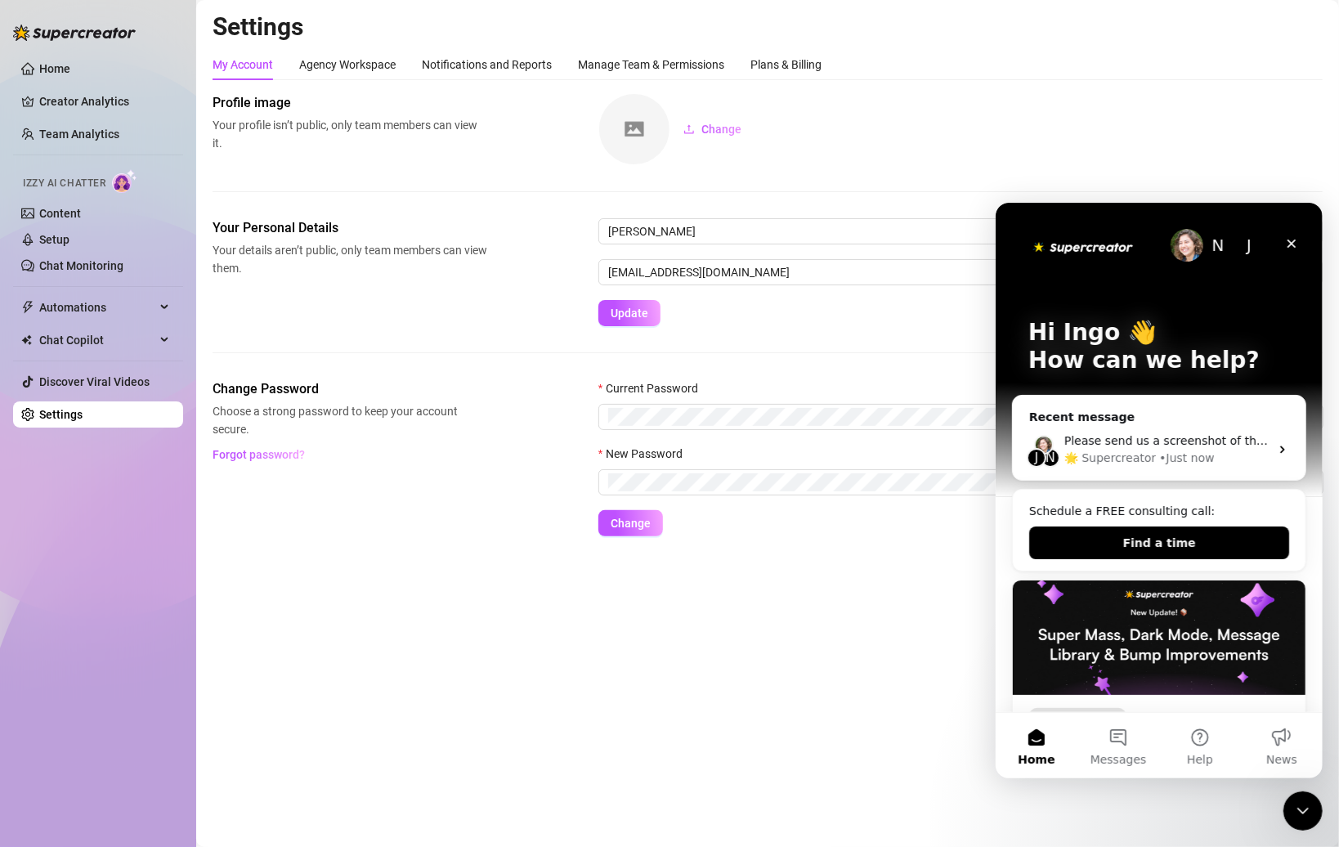
click at [822, 244] on img "Intercom messenger" at bounding box center [1186, 244] width 33 height 33
click at [822, 246] on div "N" at bounding box center [1217, 244] width 33 height 33
click at [822, 244] on div "J" at bounding box center [1248, 244] width 33 height 33
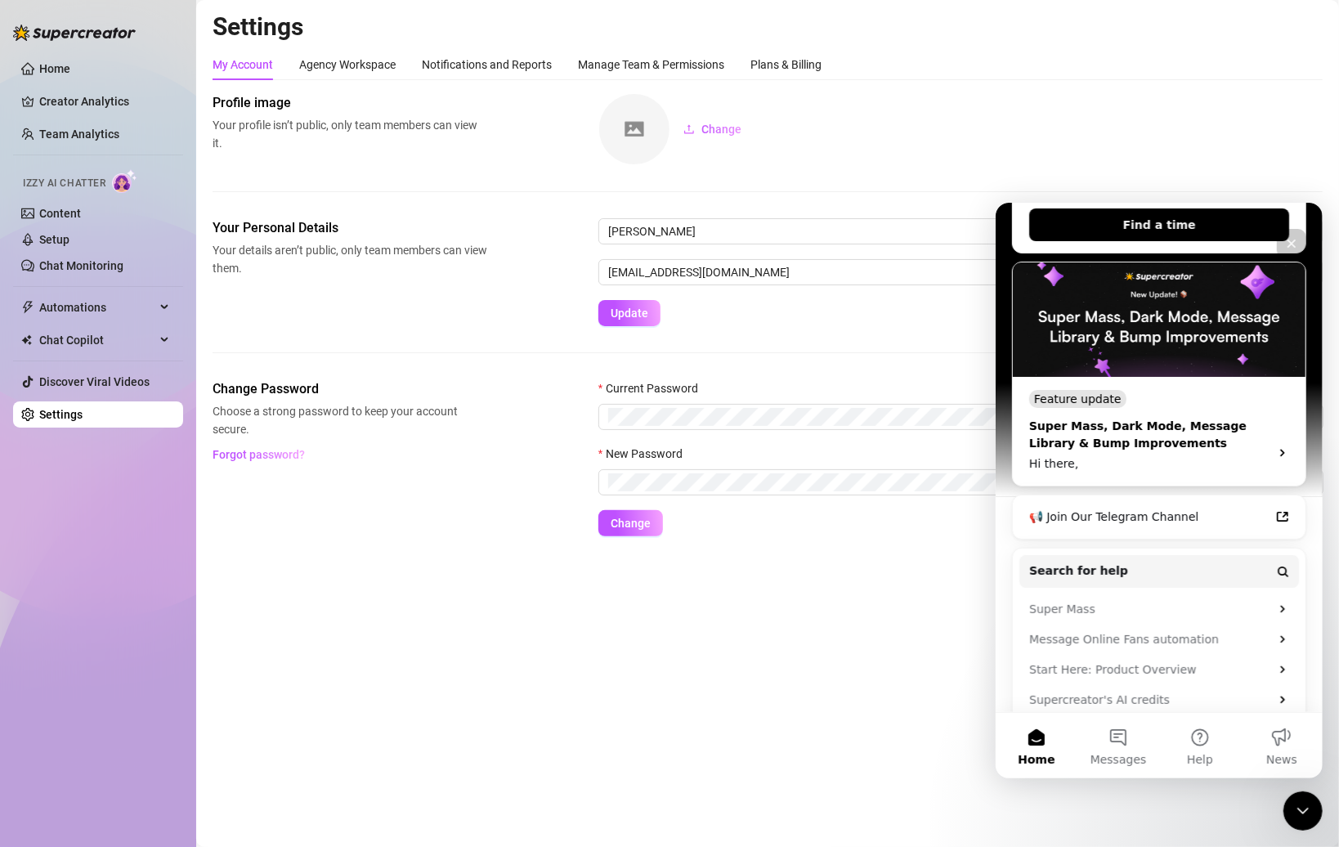
scroll to position [334, 0]
